Goal: Check status: Check status

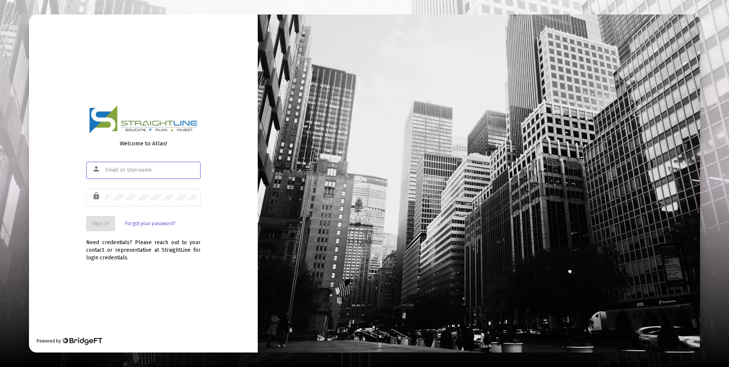
click at [142, 171] on input "text" at bounding box center [151, 170] width 92 height 6
click at [156, 167] on input "text" at bounding box center [151, 170] width 92 height 6
paste input "[EMAIL_ADDRESS][DOMAIN_NAME]"
type input "[EMAIL_ADDRESS][DOMAIN_NAME]"
click at [129, 193] on div at bounding box center [151, 197] width 92 height 19
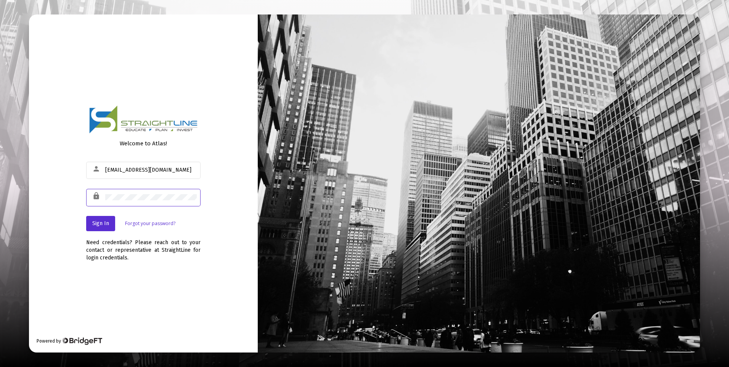
click at [89, 197] on div "lock" at bounding box center [143, 197] width 114 height 19
click at [90, 192] on div "lock" at bounding box center [143, 197] width 114 height 19
click at [94, 225] on span "Sign In" at bounding box center [100, 223] width 17 height 6
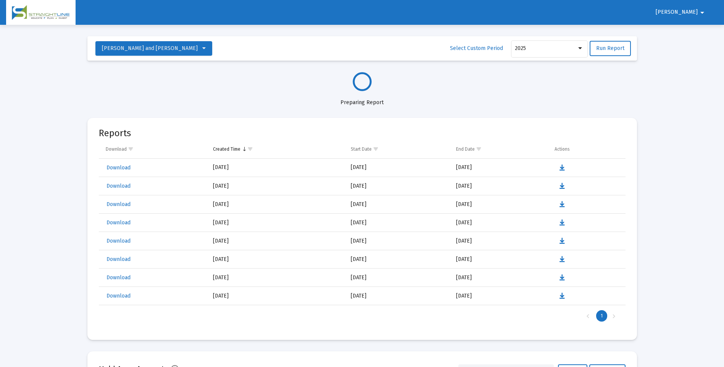
click at [703, 13] on mat-icon "arrow_drop_down" at bounding box center [701, 12] width 9 height 15
click at [701, 13] on div at bounding box center [362, 183] width 724 height 367
click at [125, 51] on span "[PERSON_NAME] and [PERSON_NAME]" at bounding box center [150, 48] width 96 height 6
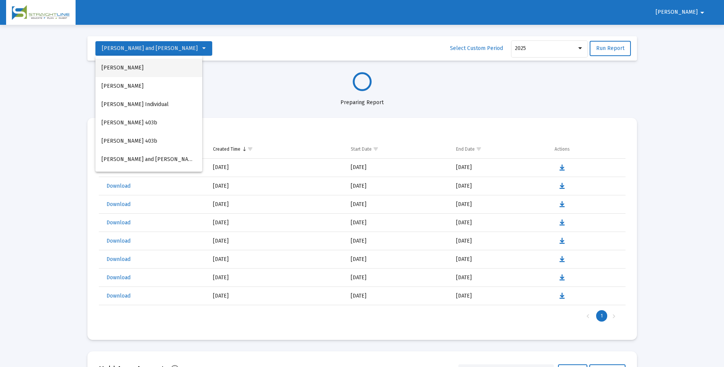
click at [126, 64] on button "[PERSON_NAME]" at bounding box center [148, 68] width 107 height 18
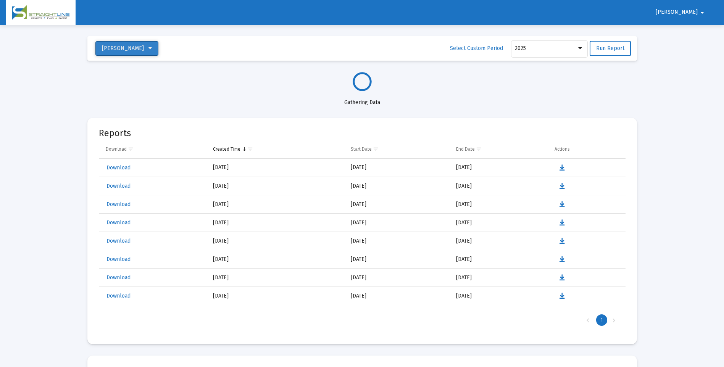
click at [129, 45] on span "[PERSON_NAME]" at bounding box center [123, 48] width 42 height 6
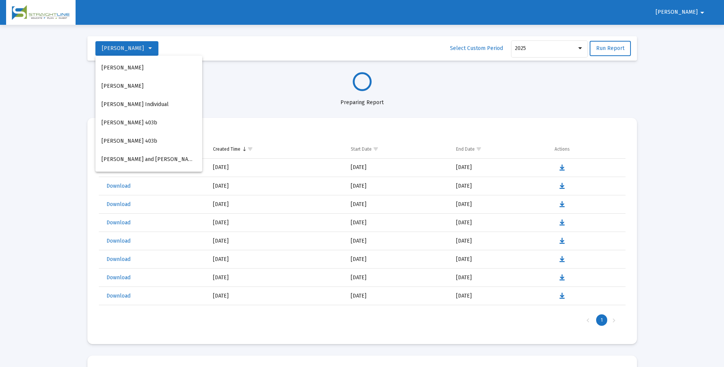
click at [255, 69] on div at bounding box center [362, 183] width 724 height 367
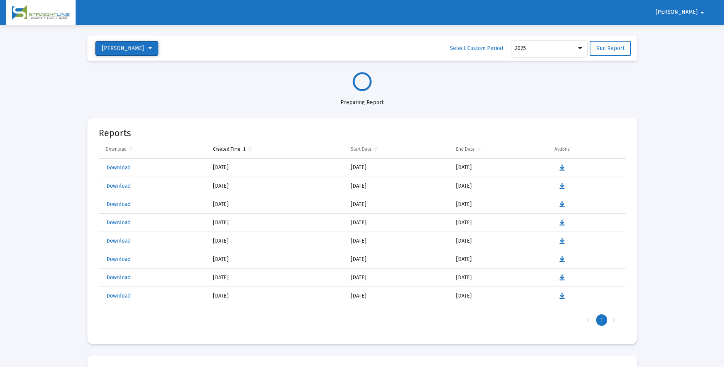
click at [151, 50] on icon at bounding box center [149, 48] width 3 height 5
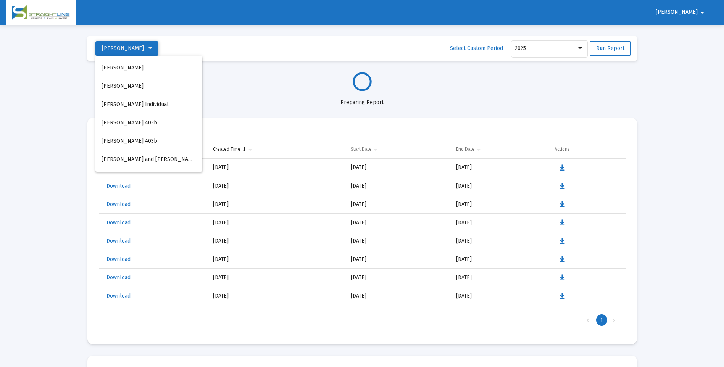
click at [151, 50] on div at bounding box center [362, 183] width 724 height 367
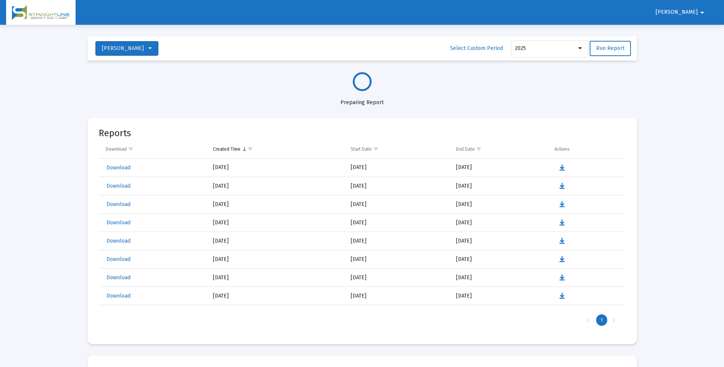
select select "View all"
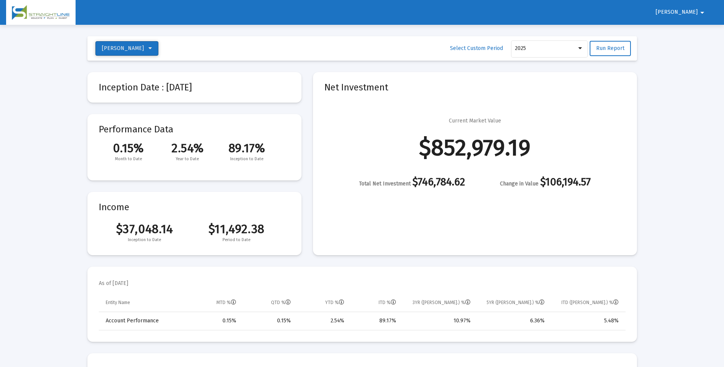
click at [150, 45] on button "[PERSON_NAME]" at bounding box center [126, 48] width 63 height 14
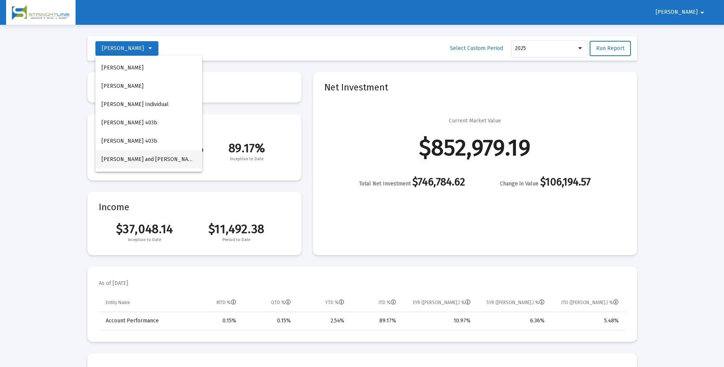
click at [141, 160] on span "[PERSON_NAME] and [PERSON_NAME]" at bounding box center [149, 159] width 96 height 6
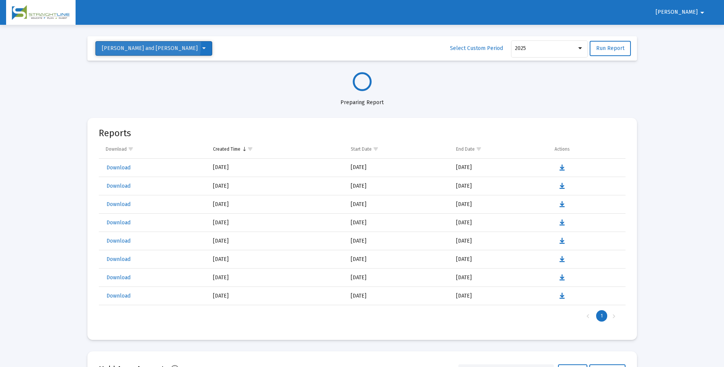
click at [148, 44] on button "[PERSON_NAME] and [PERSON_NAME]" at bounding box center [153, 48] width 117 height 14
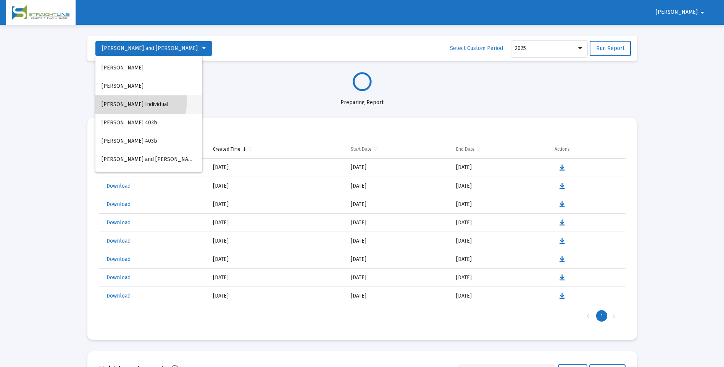
click at [138, 101] on button "[PERSON_NAME] Individual" at bounding box center [148, 104] width 107 height 18
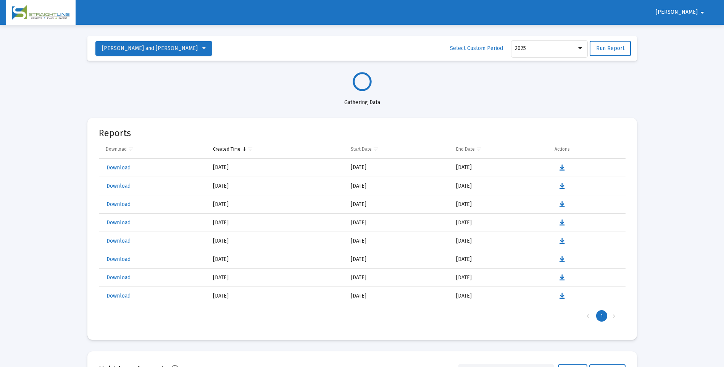
select select "View all"
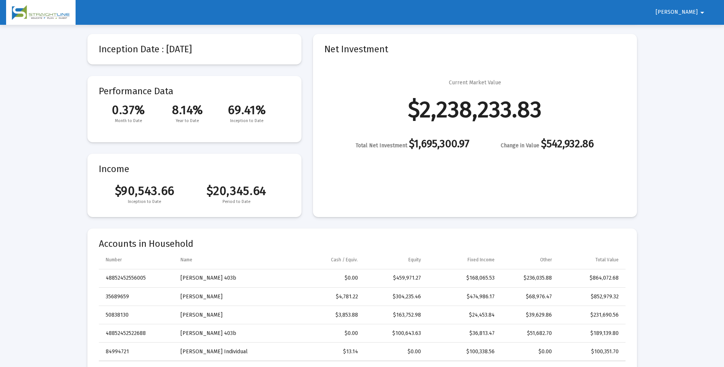
scroll to position [76, 0]
